Goal: Information Seeking & Learning: Learn about a topic

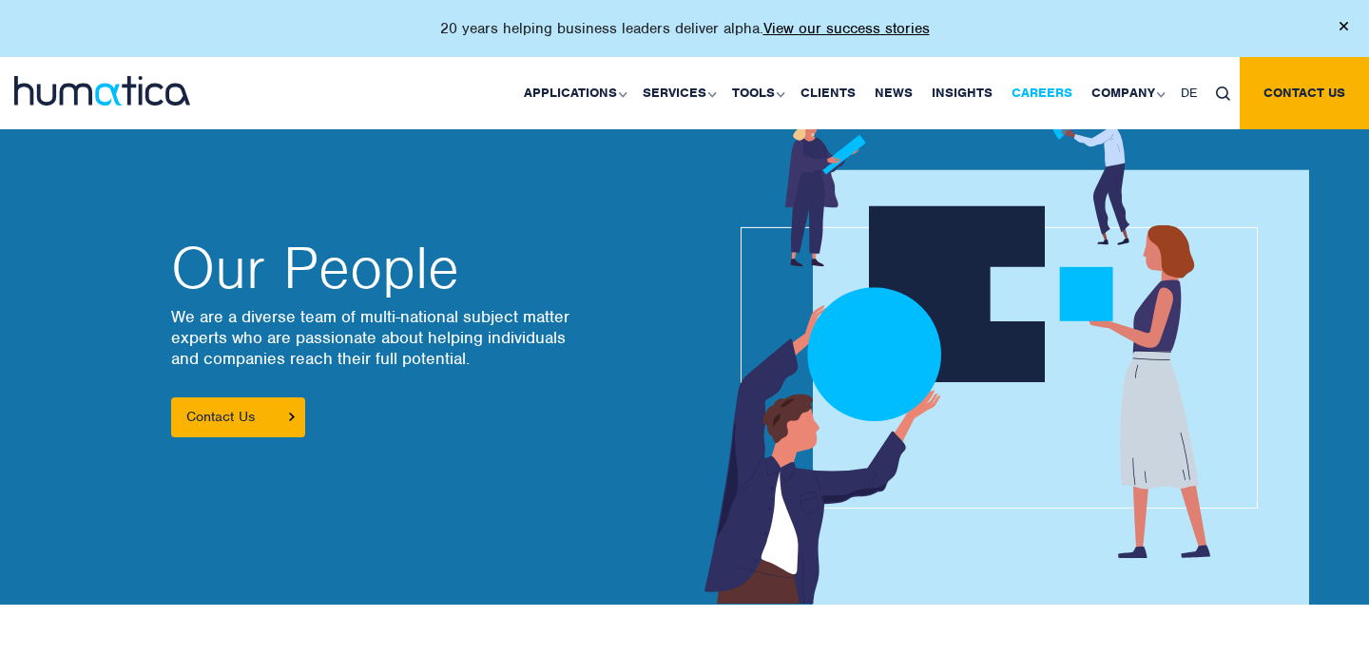
click at [1037, 100] on link "Careers" at bounding box center [1042, 93] width 80 height 72
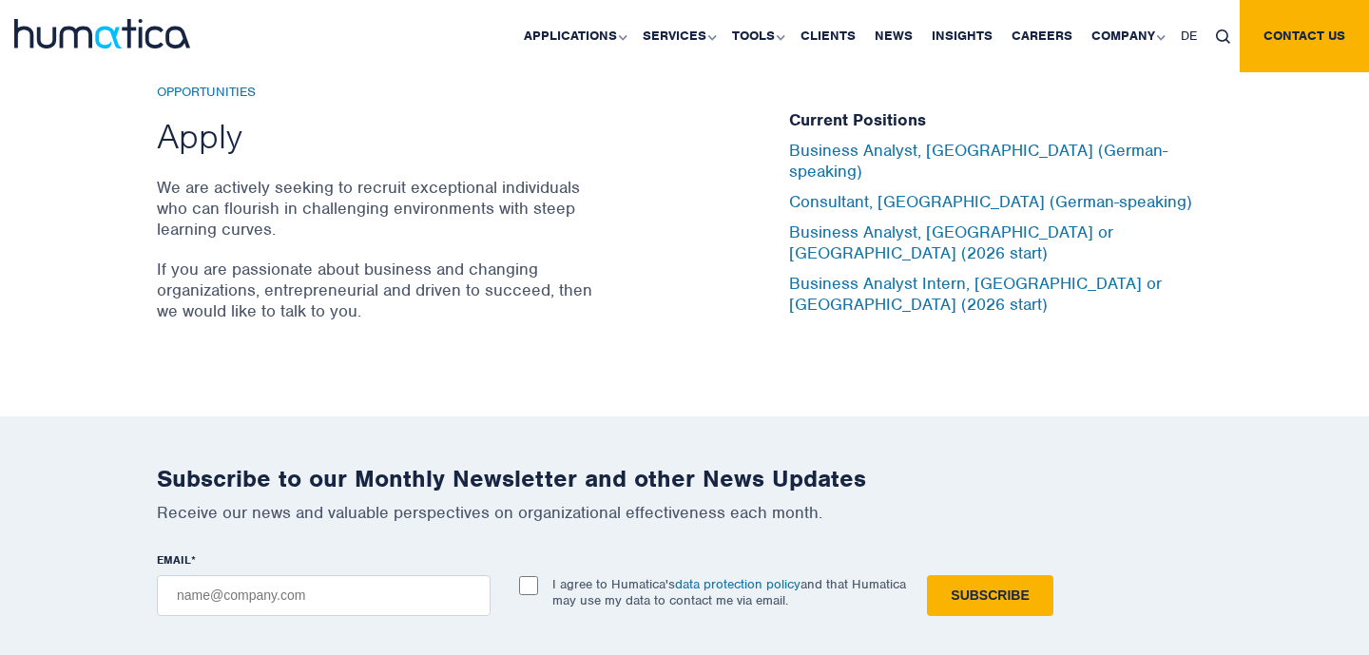
scroll to position [6335, 0]
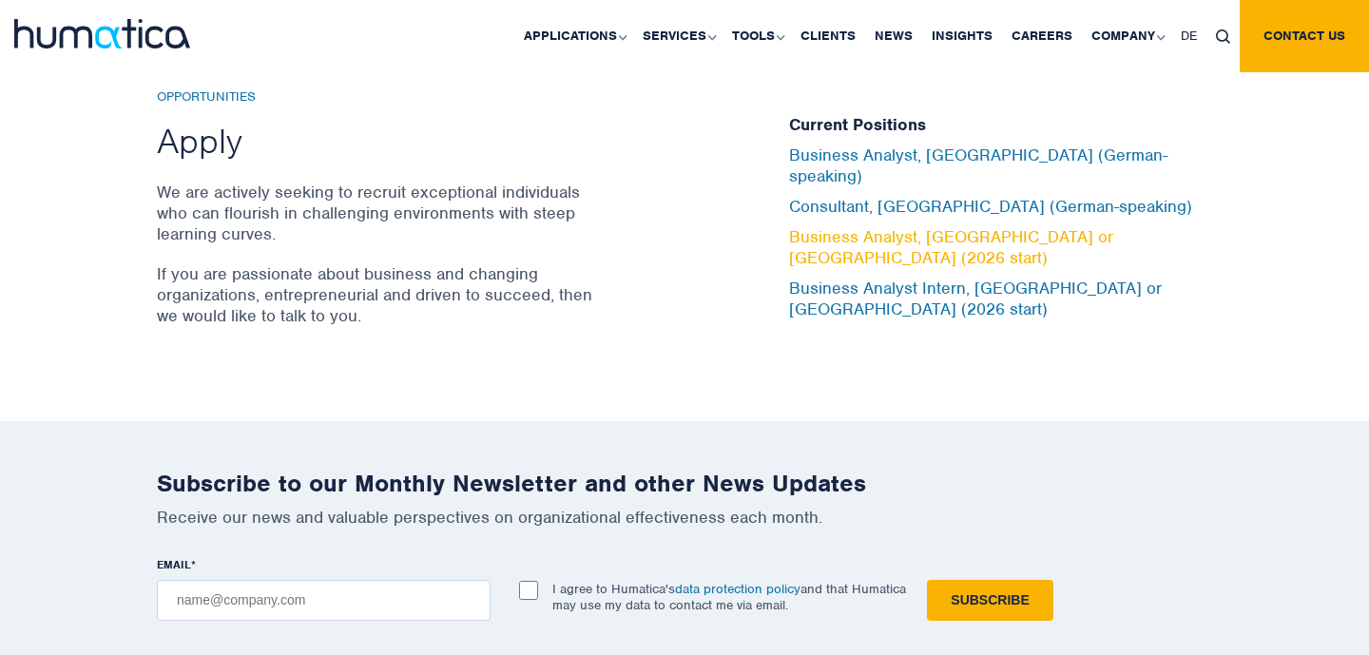
click at [994, 242] on link "Business Analyst, London or Munich (2026 start)" at bounding box center [951, 247] width 324 height 42
